Goal: Contribute content: Add original content to the website for others to see

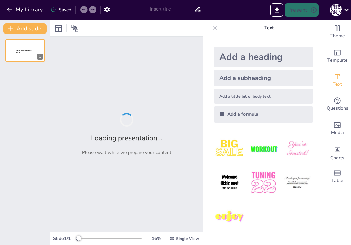
type input "Що для мене означає успіх: особистий досвід"
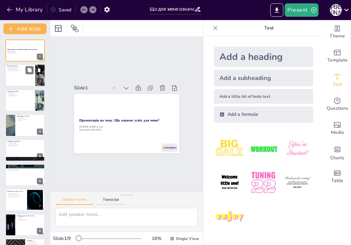
click at [26, 82] on div at bounding box center [25, 75] width 40 height 23
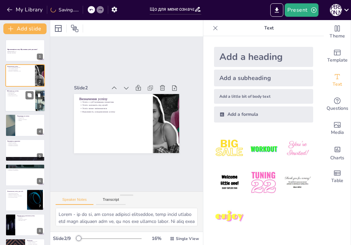
click at [23, 100] on div at bounding box center [25, 100] width 40 height 23
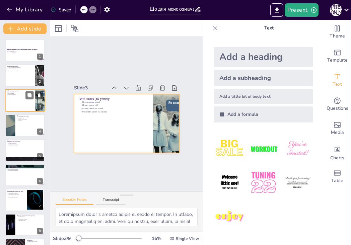
click at [16, 100] on div at bounding box center [25, 100] width 40 height 23
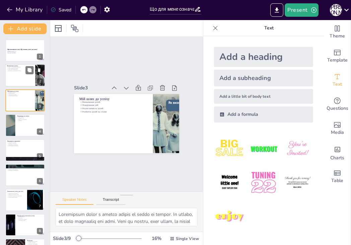
click at [17, 67] on p "Успіх є суб'єктивним поняттям" at bounding box center [20, 67] width 26 height 1
type textarea "Lorem - ip do si, am conse adipisci elitseddoe, temp incid utlabo etd magn aliq…"
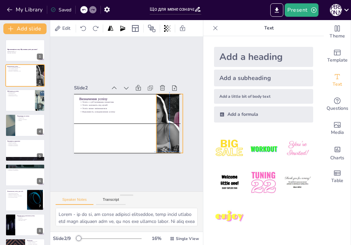
click at [155, 124] on div at bounding box center [166, 132] width 122 height 81
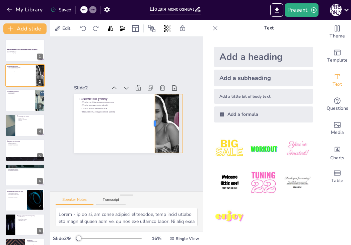
drag, startPoint x: 150, startPoint y: 119, endPoint x: 149, endPoint y: 115, distance: 3.9
click at [149, 115] on div at bounding box center [150, 125] width 11 height 59
click at [15, 49] on strong "Презентація на тему: Що означає успіх для мене?" at bounding box center [22, 50] width 31 height 2
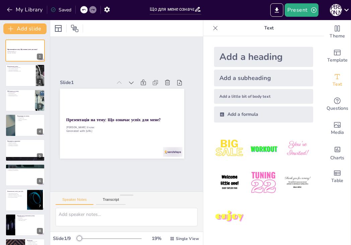
scroll to position [0, 12]
drag, startPoint x: 124, startPoint y: 191, endPoint x: 134, endPoint y: 187, distance: 10.3
click at [134, 187] on div "Slide 1 Презентація на тему: Що означає успіх для мене? [PERSON_NAME] 8 клас Ge…" at bounding box center [126, 134] width 153 height 195
click at [12, 73] on div at bounding box center [25, 75] width 40 height 23
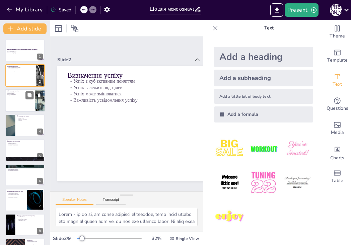
click at [24, 109] on div at bounding box center [25, 100] width 40 height 23
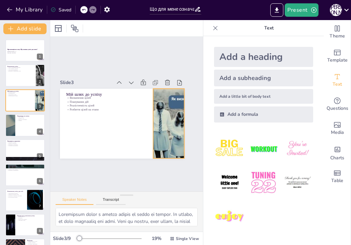
scroll to position [0, 0]
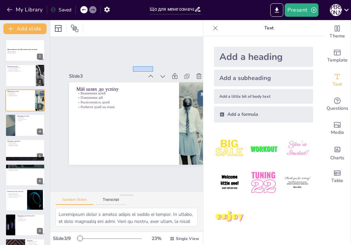
drag, startPoint x: 153, startPoint y: 66, endPoint x: 133, endPoint y: 72, distance: 20.8
click at [133, 72] on div "Slide 1 Презентація на тему: Що означає успіх для мене? [PERSON_NAME] 8 клас Ge…" at bounding box center [141, 119] width 171 height 142
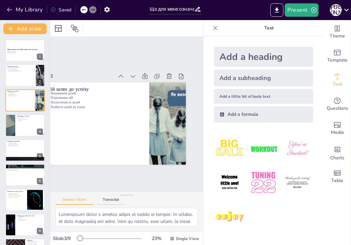
scroll to position [0, 31]
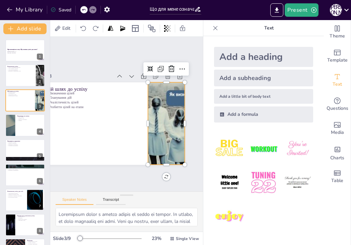
click at [161, 116] on div at bounding box center [161, 135] width 149 height 119
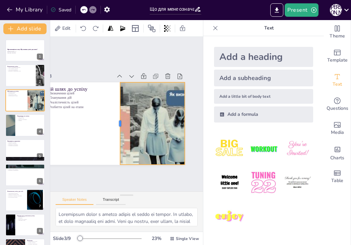
drag, startPoint x: 147, startPoint y: 117, endPoint x: 119, endPoint y: 124, distance: 28.7
click at [119, 124] on div at bounding box center [115, 121] width 22 height 82
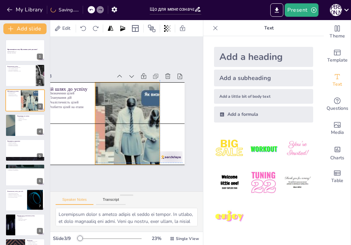
drag, startPoint x: 157, startPoint y: 114, endPoint x: 133, endPoint y: 112, distance: 24.9
click at [133, 112] on div at bounding box center [140, 125] width 138 height 96
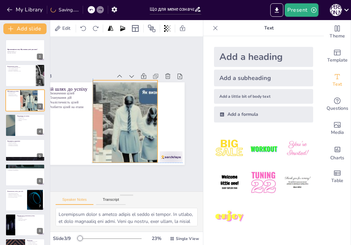
drag, startPoint x: 159, startPoint y: 121, endPoint x: 155, endPoint y: 117, distance: 5.0
click at [155, 117] on div at bounding box center [135, 126] width 153 height 128
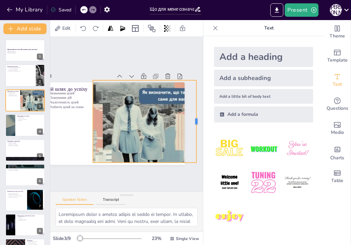
drag, startPoint x: 158, startPoint y: 118, endPoint x: 181, endPoint y: 122, distance: 24.2
click at [195, 124] on div "Slide 1 Презентація на тему: Що означає успіх для мене? [PERSON_NAME] 8 клас Ge…" at bounding box center [126, 114] width 193 height 194
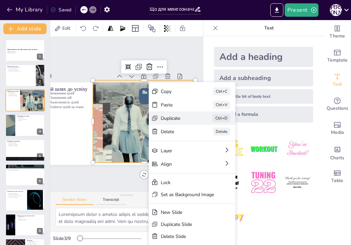
click at [177, 189] on div "Duplicate" at bounding box center [193, 200] width 32 height 22
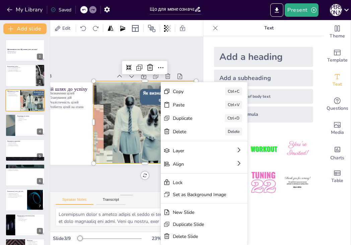
click at [175, 197] on div "[PERSON_NAME]" at bounding box center [210, 224] width 82 height 55
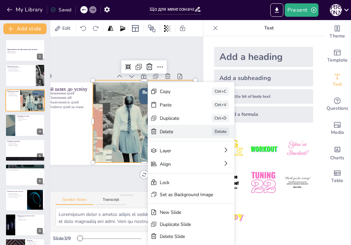
click at [179, 195] on div "Delete" at bounding box center [195, 204] width 33 height 19
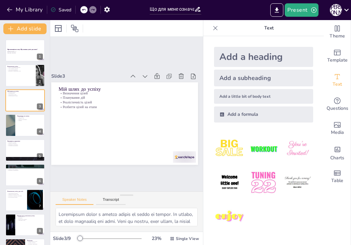
scroll to position [0, 0]
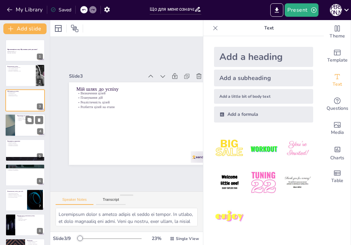
click at [29, 129] on div at bounding box center [25, 125] width 40 height 23
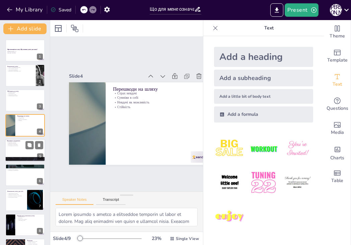
click at [23, 157] on div at bounding box center [25, 159] width 40 height 23
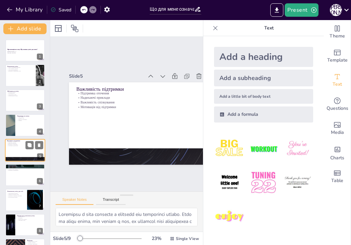
scroll to position [11, 0]
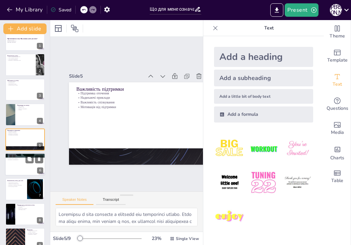
click at [30, 175] on div "Навчання на помилках [PERSON_NAME] як навчальний досвід Уникнення повторення по…" at bounding box center [25, 164] width 40 height 23
type textarea "Невдачі можуть бути цінним навчальним досвідом. Важливо аналізувати, що пішло н…"
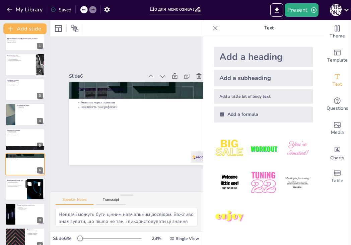
scroll to position [21, 0]
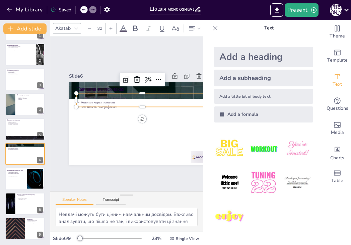
click at [107, 88] on div "Навчання на помилках [PERSON_NAME] як навчальний досвід Уникнення повторення по…" at bounding box center [137, 129] width 168 height 135
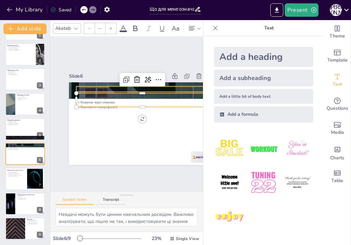
type input "48"
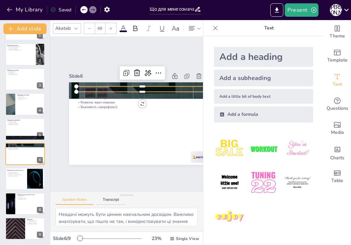
click at [120, 86] on p "Навчання на помилках" at bounding box center [156, 116] width 72 height 118
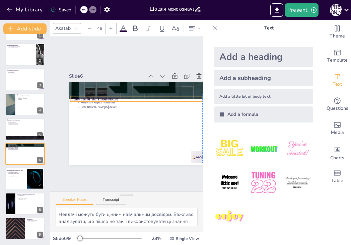
drag, startPoint x: 128, startPoint y: 85, endPoint x: 115, endPoint y: 98, distance: 18.5
click at [158, 102] on div "Навчання на помилках [PERSON_NAME] як навчальний досвід Уникнення повторення по…" at bounding box center [158, 130] width 0 height 147
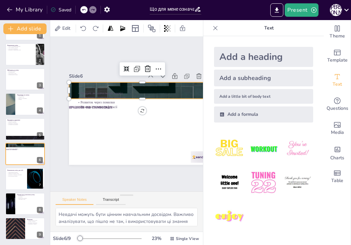
click at [100, 88] on div at bounding box center [154, 119] width 135 height 168
click at [162, 80] on icon at bounding box center [167, 85] width 11 height 11
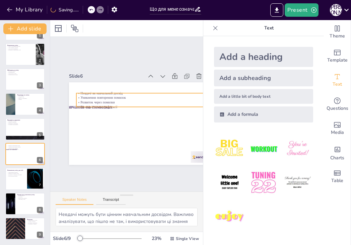
click at [106, 99] on p "Розвиток через помилки" at bounding box center [145, 113] width 109 height 81
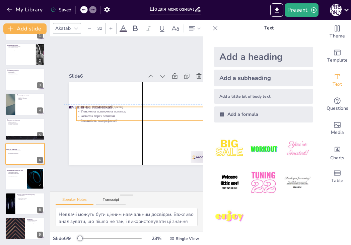
drag, startPoint x: 107, startPoint y: 96, endPoint x: 106, endPoint y: 110, distance: 13.5
click at [106, 110] on p "Уникнення повторення помилок" at bounding box center [142, 118] width 122 height 58
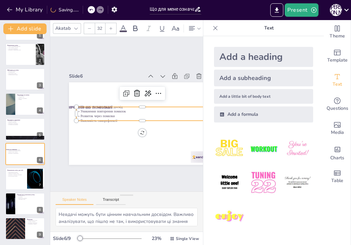
click at [83, 86] on div at bounding box center [86, 82] width 7 height 7
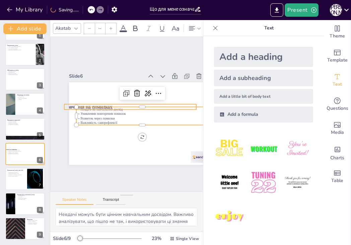
type input "48"
click at [72, 104] on p "Навчання на помилках" at bounding box center [132, 108] width 127 height 47
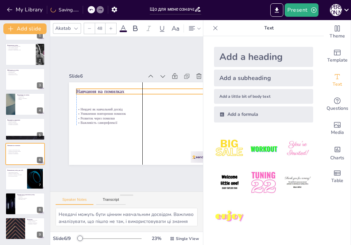
drag, startPoint x: 72, startPoint y: 104, endPoint x: 86, endPoint y: 89, distance: 20.8
click at [93, 89] on p "Навчання на помилках" at bounding box center [152, 102] width 118 height 72
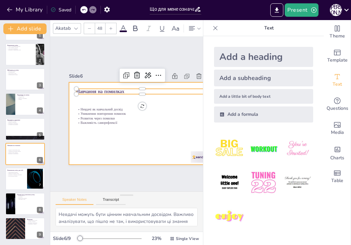
click at [157, 136] on div at bounding box center [137, 129] width 168 height 135
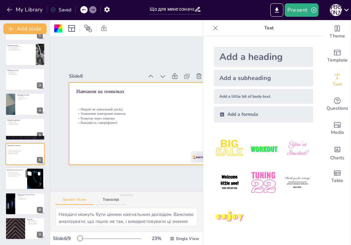
click at [17, 189] on div at bounding box center [25, 179] width 40 height 23
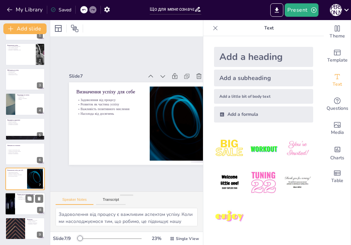
click at [24, 206] on div at bounding box center [25, 203] width 40 height 23
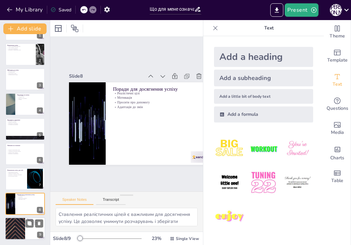
click at [18, 226] on div at bounding box center [15, 228] width 40 height 23
type textarea "Успіх є індивідуальним поняттям, яке залежить від особистих цілей і цінностей. …"
